Goal: Find contact information: Find contact information

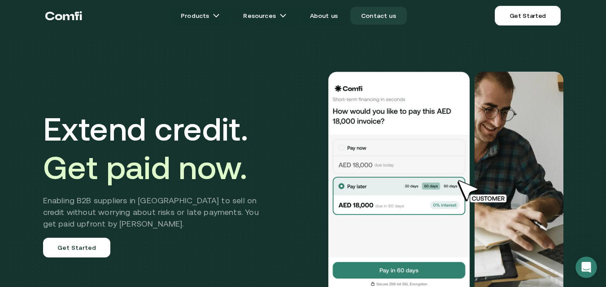
click at [374, 15] on link "Contact us" at bounding box center [378, 16] width 57 height 18
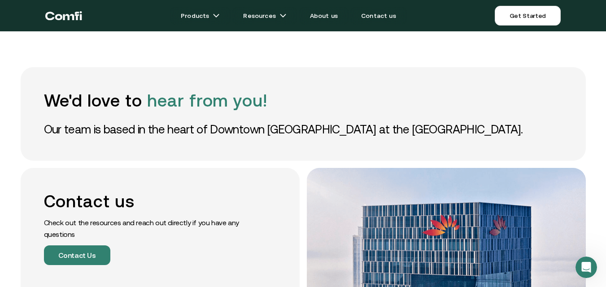
scroll to position [179, 0]
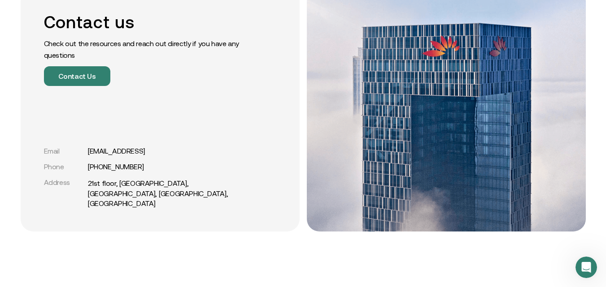
click at [87, 156] on div "Email [EMAIL_ADDRESS]" at bounding box center [145, 151] width 202 height 9
drag, startPoint x: 87, startPoint y: 164, endPoint x: 78, endPoint y: 148, distance: 18.2
click at [78, 148] on div "Contact us Check out the resources and reach out directly if you have any quest…" at bounding box center [160, 110] width 279 height 243
drag, startPoint x: 151, startPoint y: 161, endPoint x: 81, endPoint y: 164, distance: 69.6
click at [81, 156] on div "Email [EMAIL_ADDRESS]" at bounding box center [145, 151] width 202 height 9
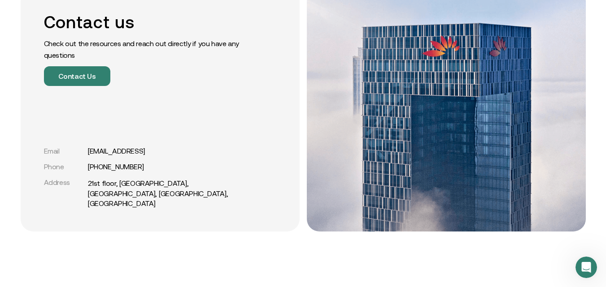
copy div "[EMAIL_ADDRESS]"
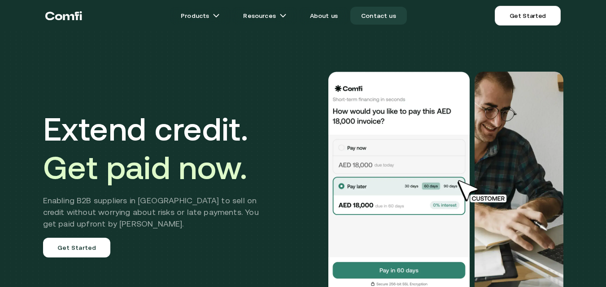
click at [389, 13] on link "Contact us" at bounding box center [378, 16] width 57 height 18
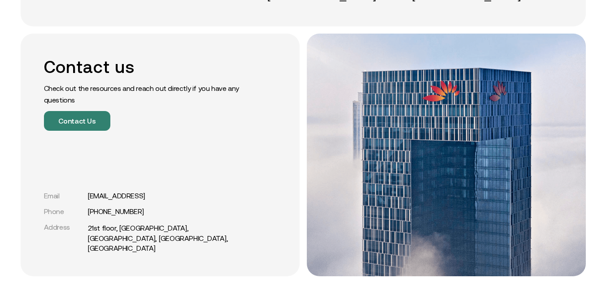
scroll to position [179, 0]
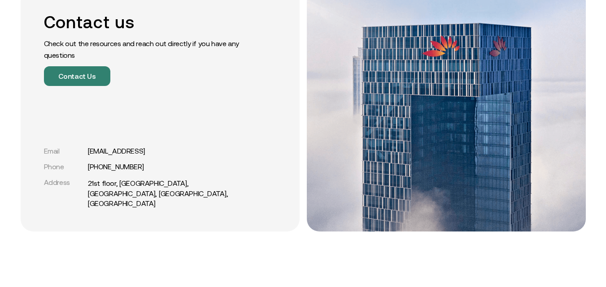
drag, startPoint x: 161, startPoint y: 165, endPoint x: 86, endPoint y: 154, distance: 75.6
click at [86, 154] on div "Contact us Check out the resources and reach out directly if you have any quest…" at bounding box center [160, 110] width 279 height 243
copy div "[EMAIL_ADDRESS]"
